Goal: Information Seeking & Learning: Learn about a topic

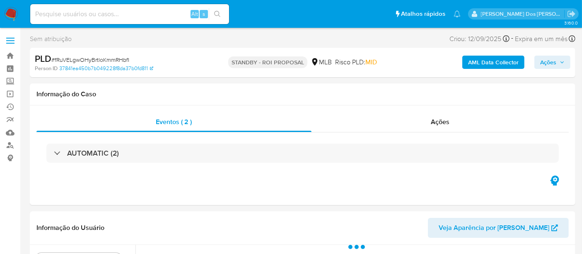
select select "10"
click at [13, 13] on img at bounding box center [11, 14] width 14 height 14
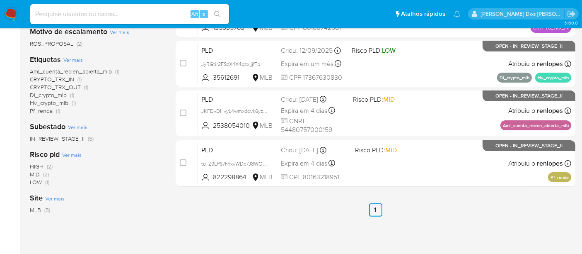
scroll to position [46, 0]
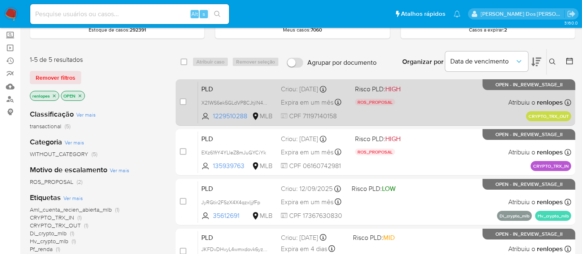
click at [323, 98] on span "Expira em um mês" at bounding box center [307, 102] width 53 height 9
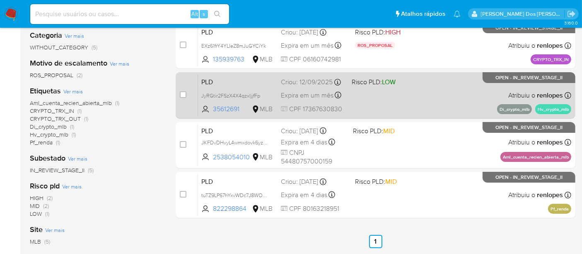
scroll to position [138, 0]
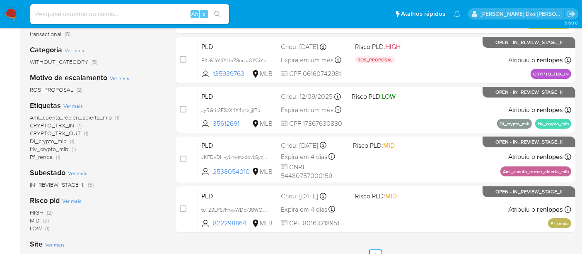
click at [125, 14] on input at bounding box center [129, 14] width 199 height 11
paste input "ZbYzQRIRXHZLS1s7B4VH38lM"
type input "ZbYzQRIRXHZLS1s7B4VH38lM"
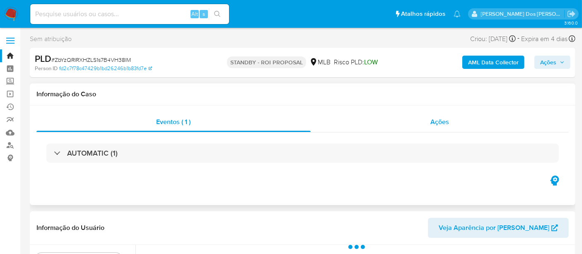
select select "10"
click at [433, 121] on span "Ações" at bounding box center [440, 122] width 19 height 10
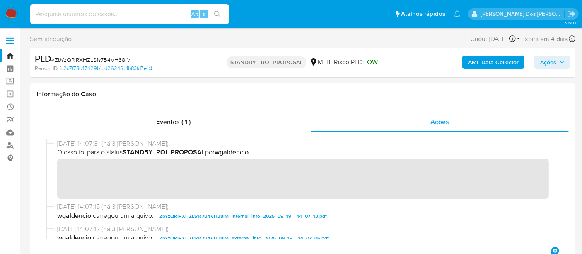
click at [115, 17] on input at bounding box center [129, 14] width 199 height 11
paste input "vvfmqZ6oPCU9KhGdtqiwfmXi"
type input "vvfmqZ6oPCU9KhGdtqiwfmXi"
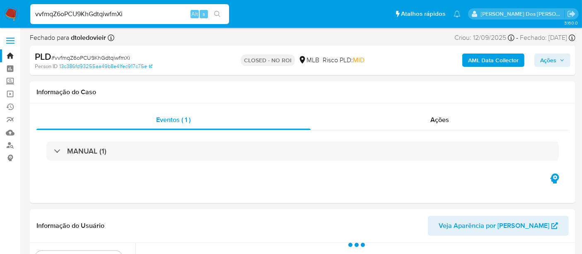
select select "10"
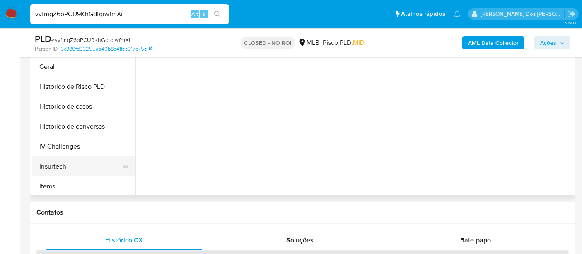
scroll to position [230, 0]
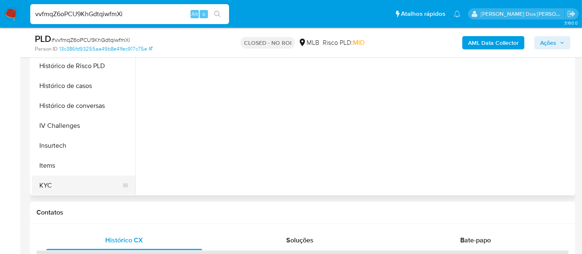
click at [42, 186] on button "KYC" at bounding box center [80, 185] width 97 height 20
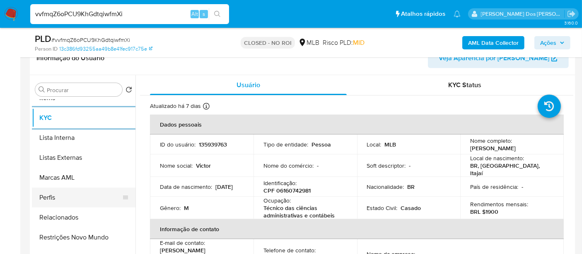
scroll to position [184, 0]
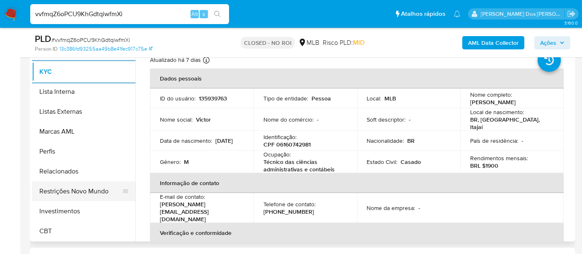
drag, startPoint x: 79, startPoint y: 192, endPoint x: 92, endPoint y: 191, distance: 12.9
click at [80, 191] on button "Restrições Novo Mundo" at bounding box center [80, 191] width 97 height 20
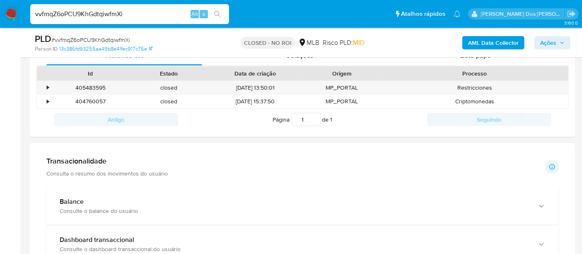
scroll to position [368, 0]
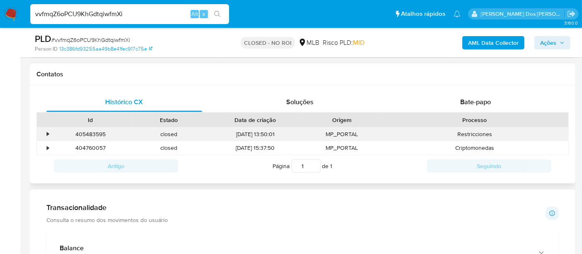
drag, startPoint x: 45, startPoint y: 132, endPoint x: 113, endPoint y: 138, distance: 68.2
click at [45, 131] on div "•" at bounding box center [44, 134] width 15 height 14
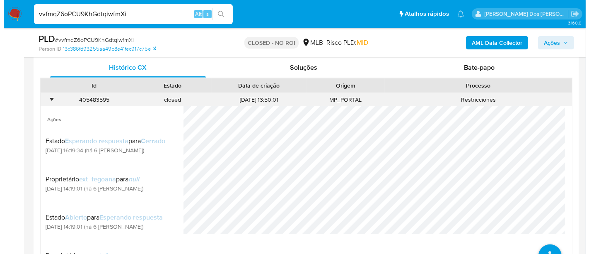
scroll to position [414, 0]
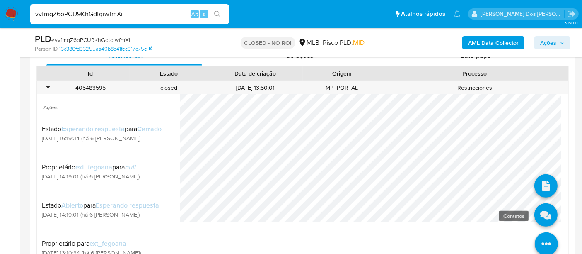
click at [537, 210] on link at bounding box center [546, 214] width 23 height 23
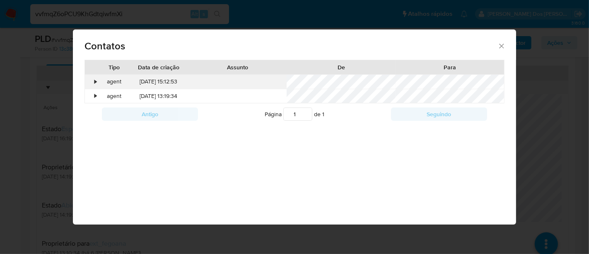
click at [93, 80] on div "•" at bounding box center [92, 82] width 15 height 14
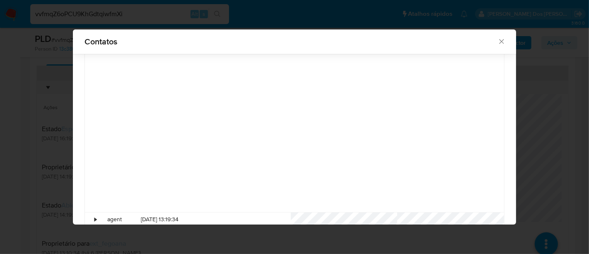
scroll to position [0, 0]
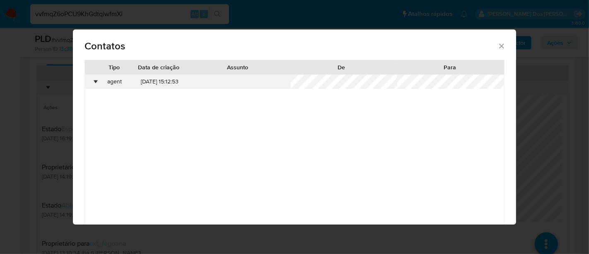
click at [96, 77] on div "•" at bounding box center [96, 81] width 2 height 8
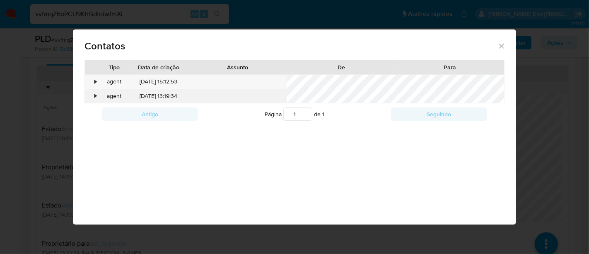
click at [95, 96] on div "•" at bounding box center [96, 96] width 2 height 8
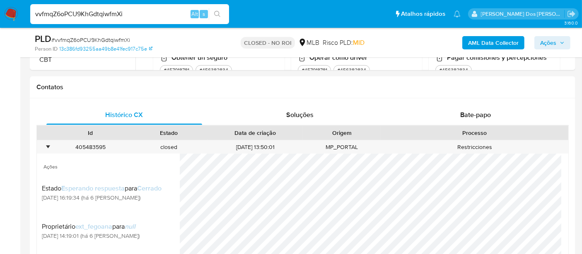
scroll to position [322, 0]
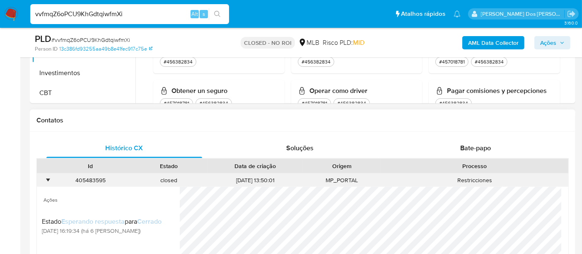
click at [45, 177] on div "•" at bounding box center [44, 180] width 15 height 14
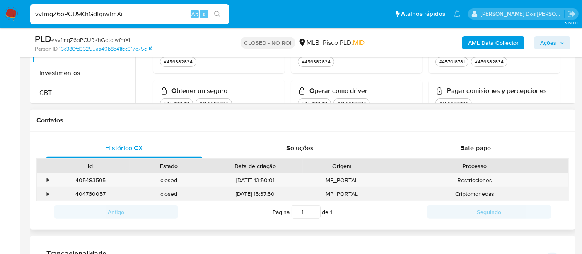
click at [49, 194] on div "•" at bounding box center [44, 194] width 15 height 14
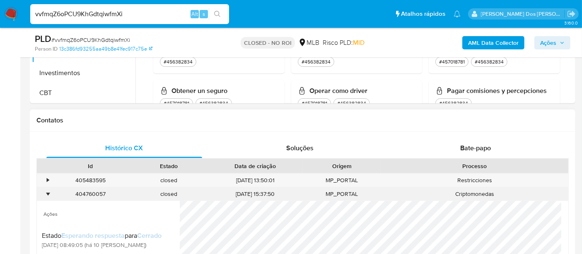
click at [49, 194] on div "•" at bounding box center [48, 194] width 2 height 8
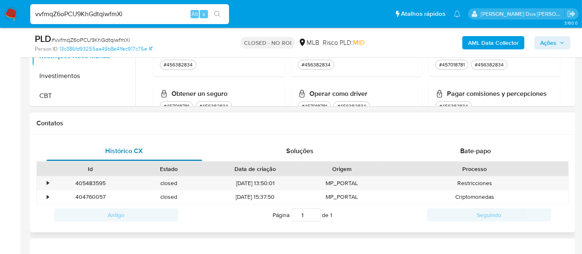
scroll to position [184, 0]
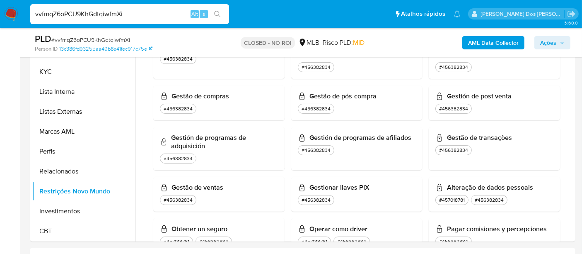
click at [70, 13] on input "vvfmqZ6oPCU9KhGdtqiwfmXi" at bounding box center [129, 14] width 199 height 11
type input "renatolopesfilho1011@gmail.com"
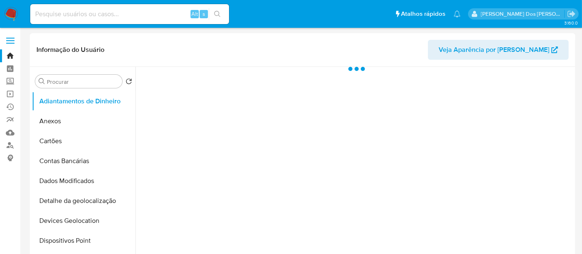
select select "10"
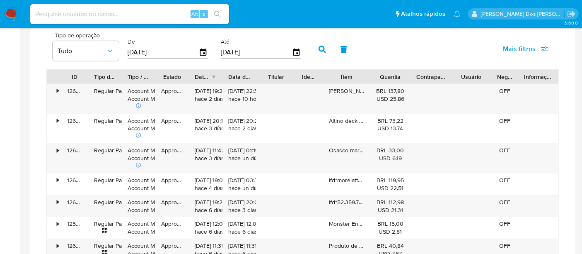
scroll to position [506, 0]
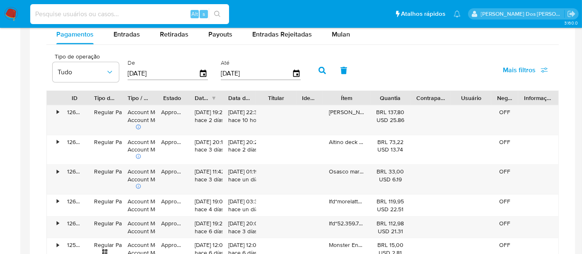
click at [135, 16] on input at bounding box center [129, 14] width 199 height 11
click at [124, 33] on span "Entradas" at bounding box center [127, 34] width 27 height 10
select select "10"
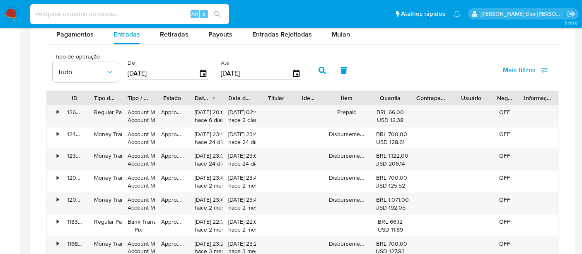
click at [108, 12] on input at bounding box center [129, 14] width 199 height 11
type input "simonelopes0610@gmail.com"
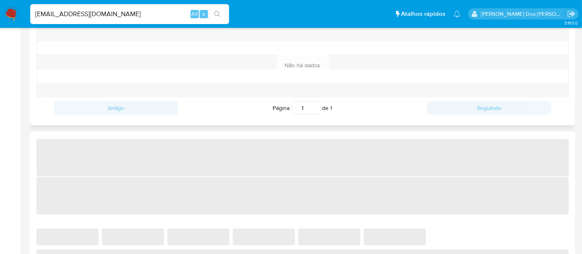
select select "10"
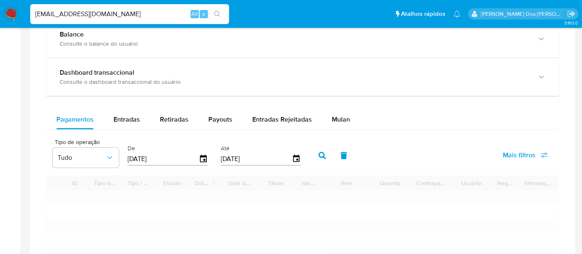
scroll to position [506, 0]
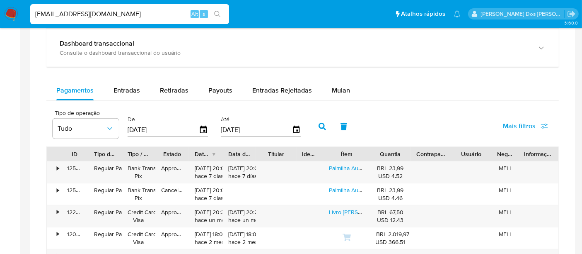
click at [130, 13] on input "simonelopes0610@gmail.com" at bounding box center [129, 14] width 199 height 11
click at [130, 14] on input "simonelopes0610@gmail.com" at bounding box center [129, 14] width 199 height 11
type input "msaluha@yahoo.com"
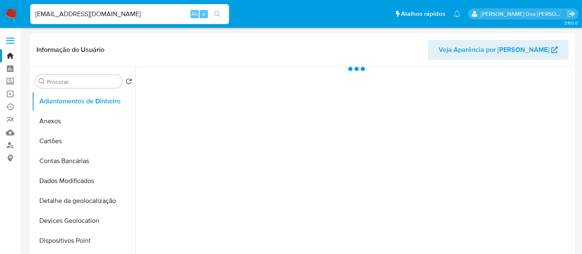
select select "10"
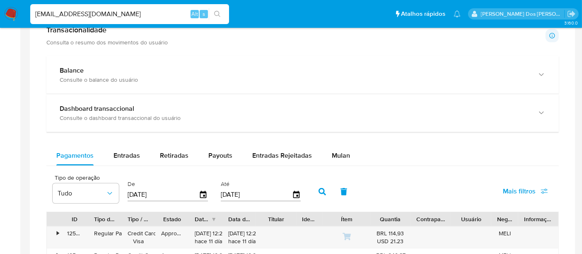
scroll to position [460, 0]
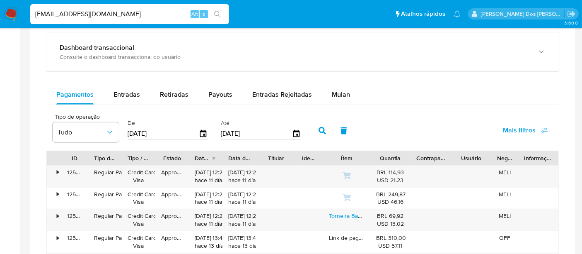
click at [137, 10] on input "msaluha@yahoo.com" at bounding box center [129, 14] width 199 height 11
click at [153, 16] on input "msaluha@yahoo.com" at bounding box center [129, 14] width 199 height 11
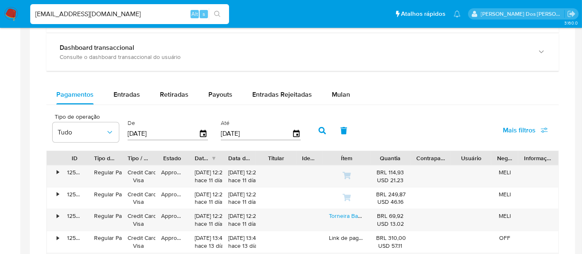
click at [153, 16] on input "msaluha@yahoo.com" at bounding box center [129, 14] width 199 height 11
paste input "XqQ0KxVrmWK2vE6DyTy9iOz"
type input "mXqQ0KxVrmWK2vE6DyTy9iOz"
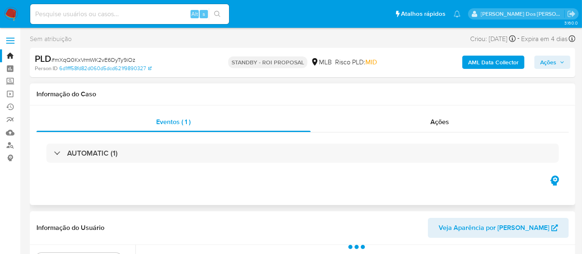
select select "10"
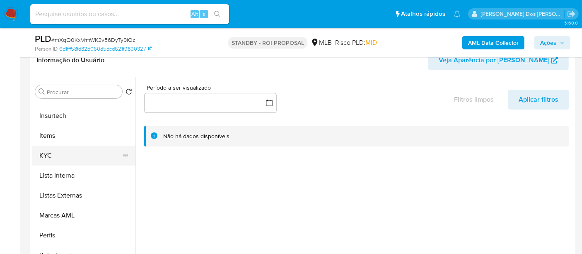
scroll to position [368, 0]
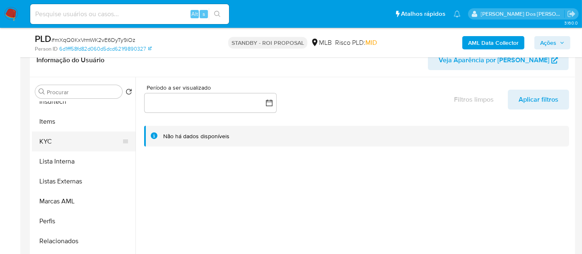
click at [44, 141] on button "KYC" at bounding box center [80, 141] width 97 height 20
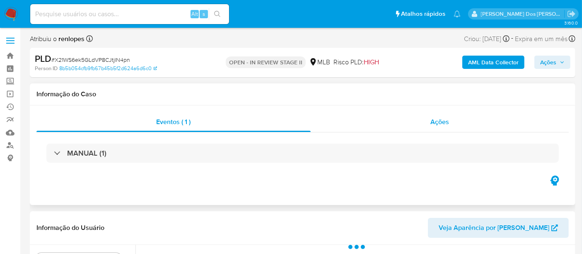
select select "10"
click at [438, 124] on span "Ações" at bounding box center [440, 122] width 19 height 10
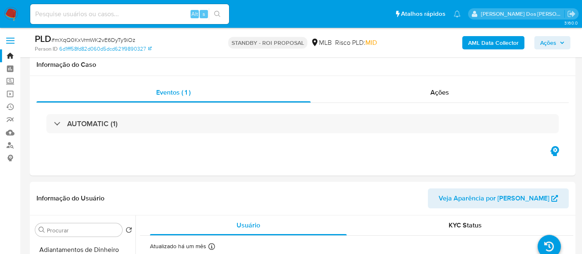
select select "10"
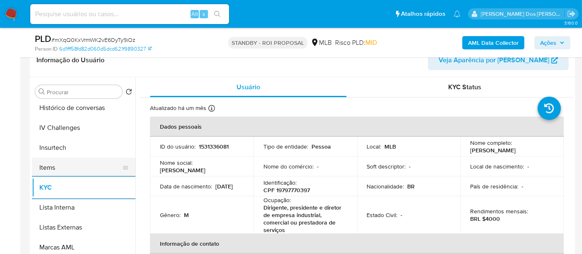
scroll to position [276, 0]
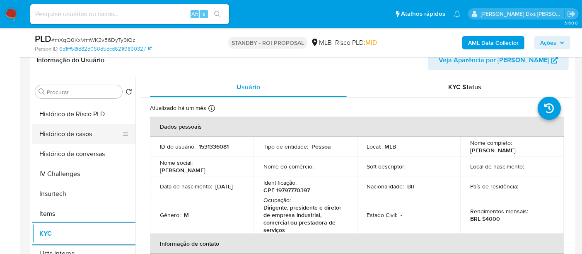
click at [79, 133] on button "Histórico de casos" at bounding box center [80, 134] width 97 height 20
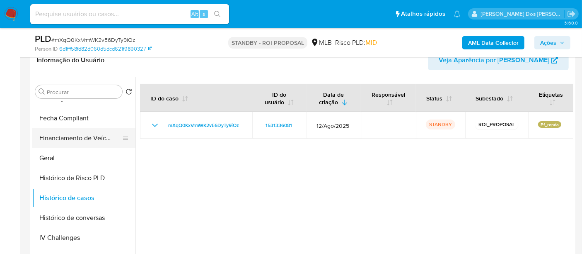
scroll to position [138, 0]
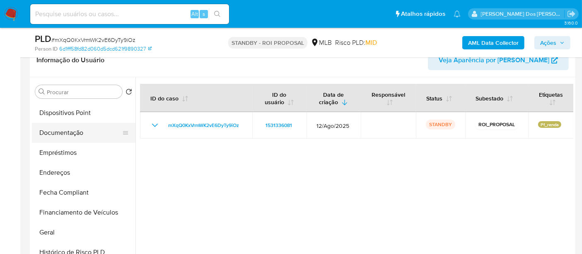
click at [74, 132] on button "Documentação" at bounding box center [80, 133] width 97 height 20
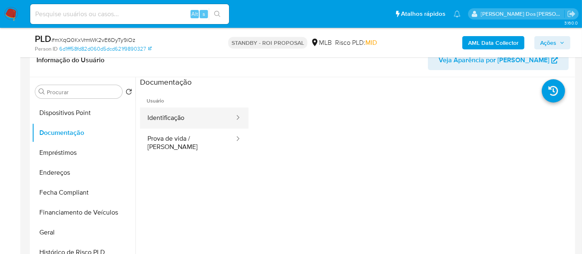
click at [174, 118] on button "Identificação" at bounding box center [187, 117] width 95 height 21
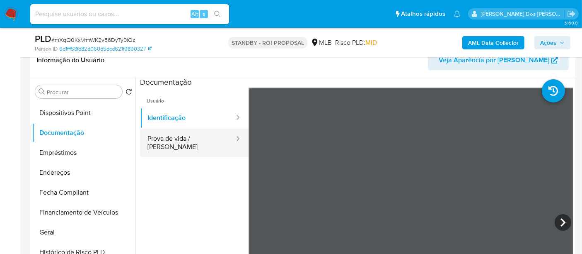
click at [177, 142] on button "Prova de vida / [PERSON_NAME]" at bounding box center [187, 142] width 95 height 28
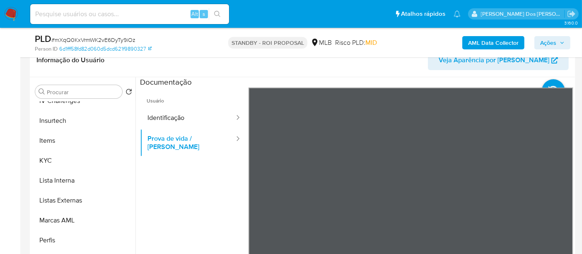
scroll to position [389, 0]
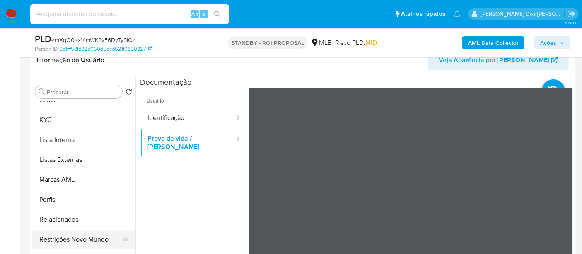
click at [87, 234] on button "Restrições Novo Mundo" at bounding box center [80, 239] width 97 height 20
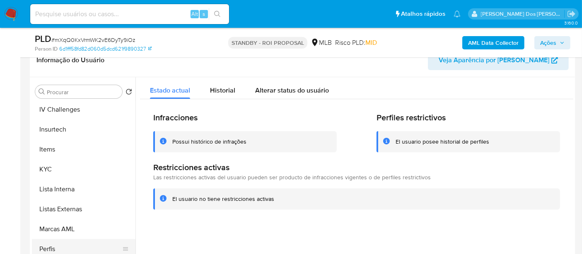
scroll to position [252, 0]
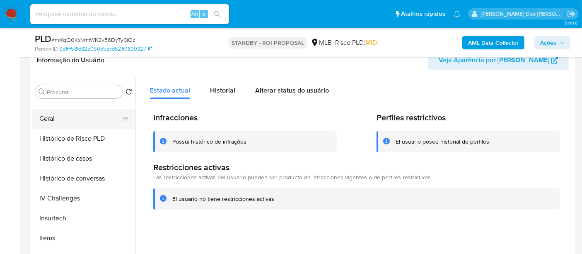
click at [48, 119] on button "Geral" at bounding box center [80, 119] width 97 height 20
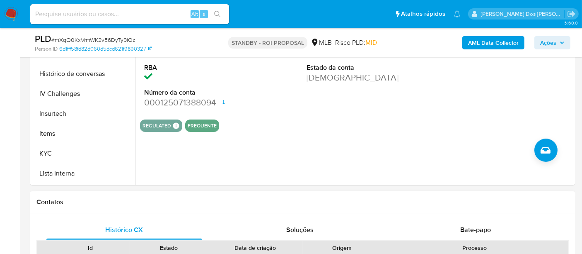
scroll to position [322, 0]
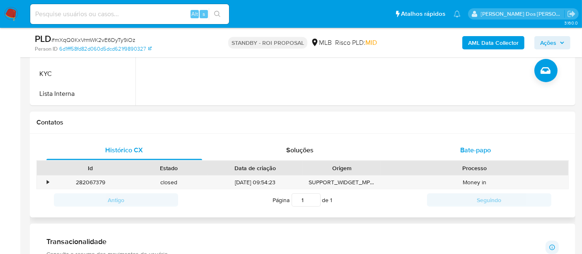
click at [465, 148] on span "Bate-papo" at bounding box center [475, 150] width 31 height 10
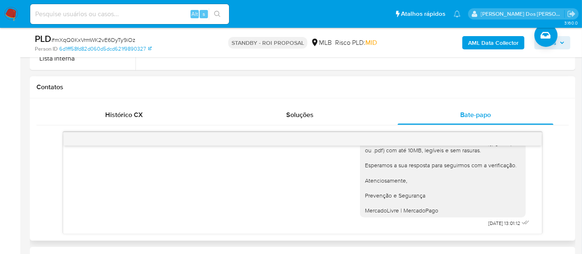
scroll to position [414, 0]
